Goal: Task Accomplishment & Management: Use online tool/utility

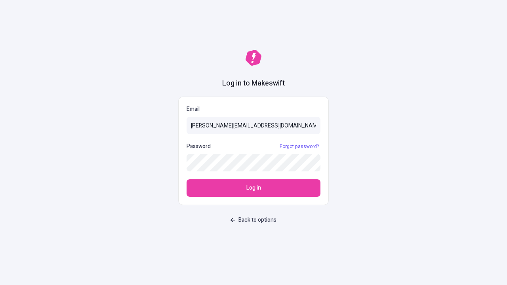
type input "sasha+test-ui@makeswift.com"
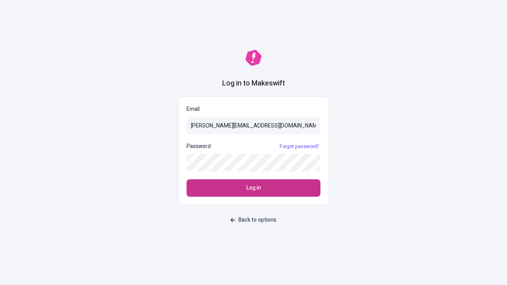
click at [253, 188] on span "Log in" at bounding box center [253, 188] width 15 height 9
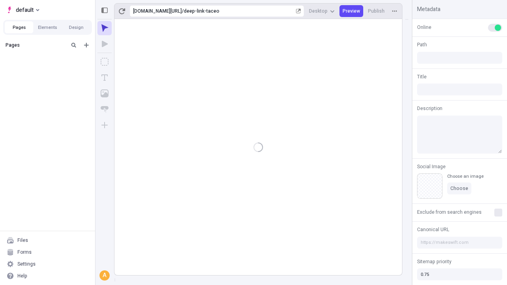
type input "/deep-link-taceo"
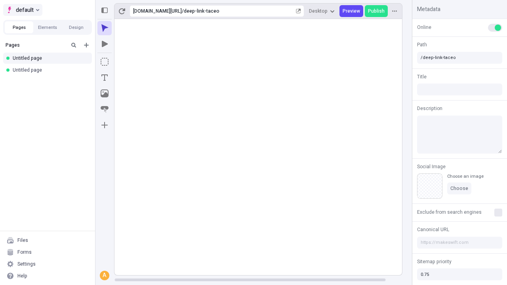
click at [22, 10] on span "default" at bounding box center [25, 10] width 18 height 10
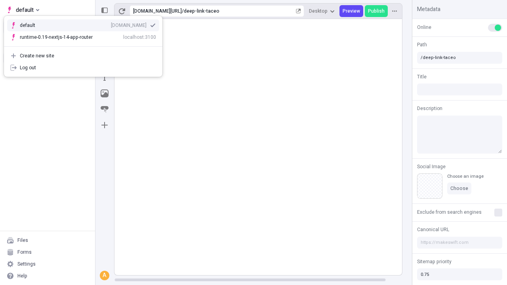
click at [111, 24] on div "[DOMAIN_NAME]" at bounding box center [129, 25] width 36 height 6
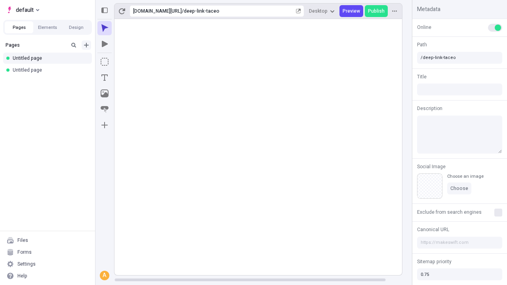
click at [86, 45] on icon "Add new" at bounding box center [86, 45] width 5 height 5
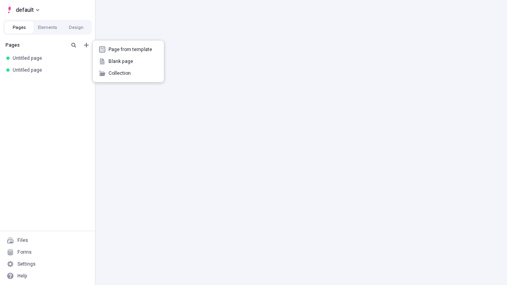
click at [128, 61] on span "Blank page" at bounding box center [132, 61] width 49 height 6
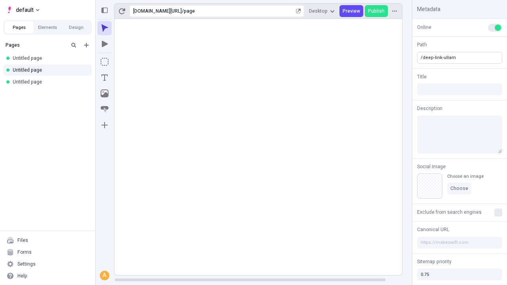
type input "/deep-link-ullam"
